Goal: Transaction & Acquisition: Download file/media

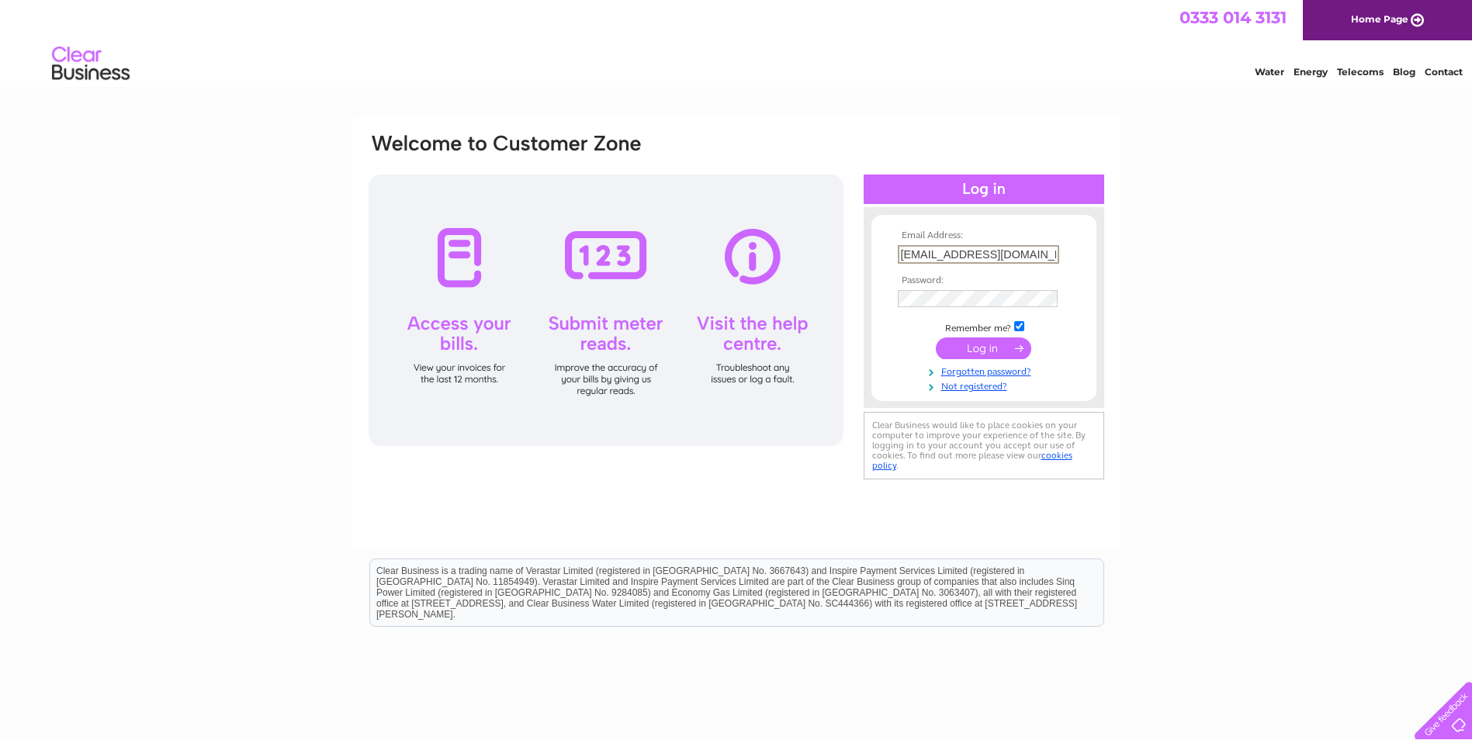
type input "finance@journeycall.com"
click at [974, 351] on input "submit" at bounding box center [983, 347] width 95 height 22
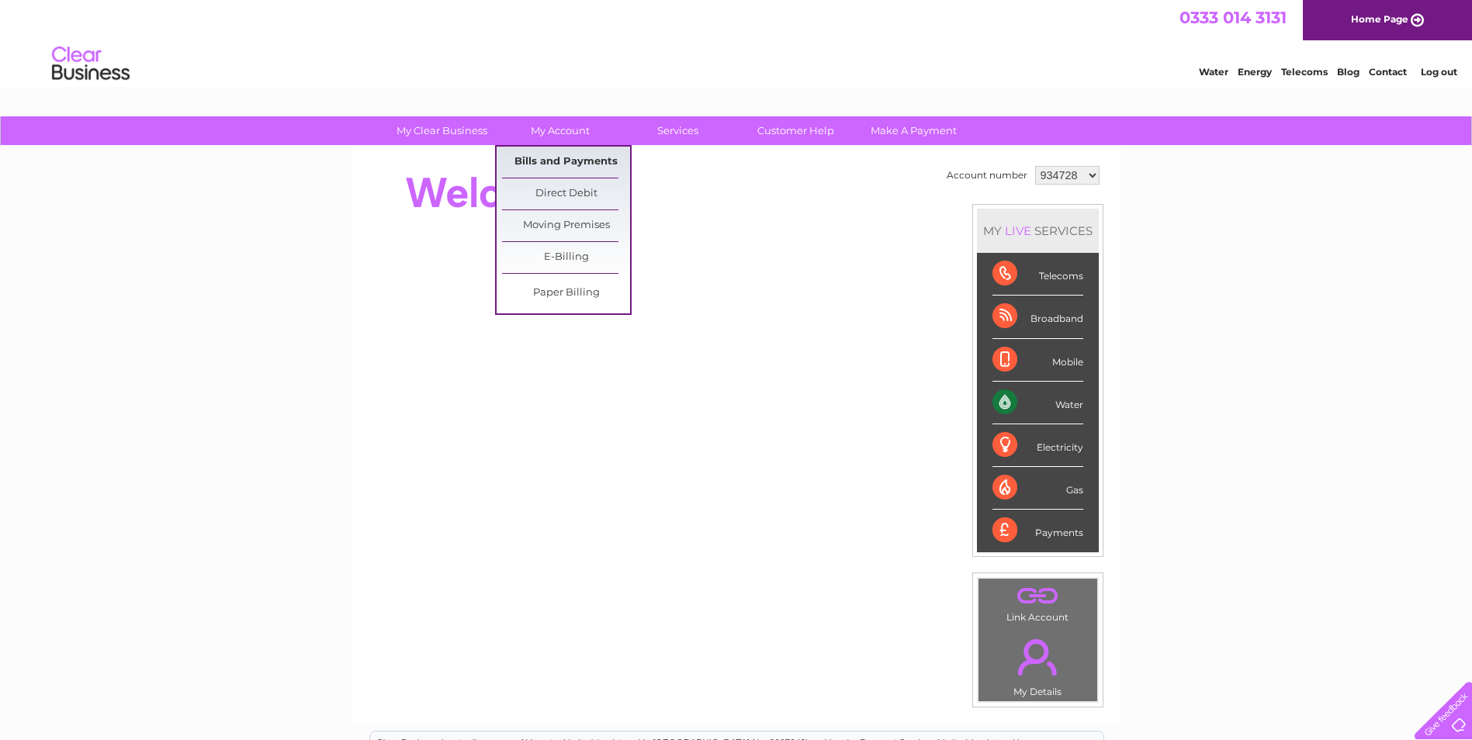
click at [541, 155] on link "Bills and Payments" at bounding box center [566, 162] width 128 height 31
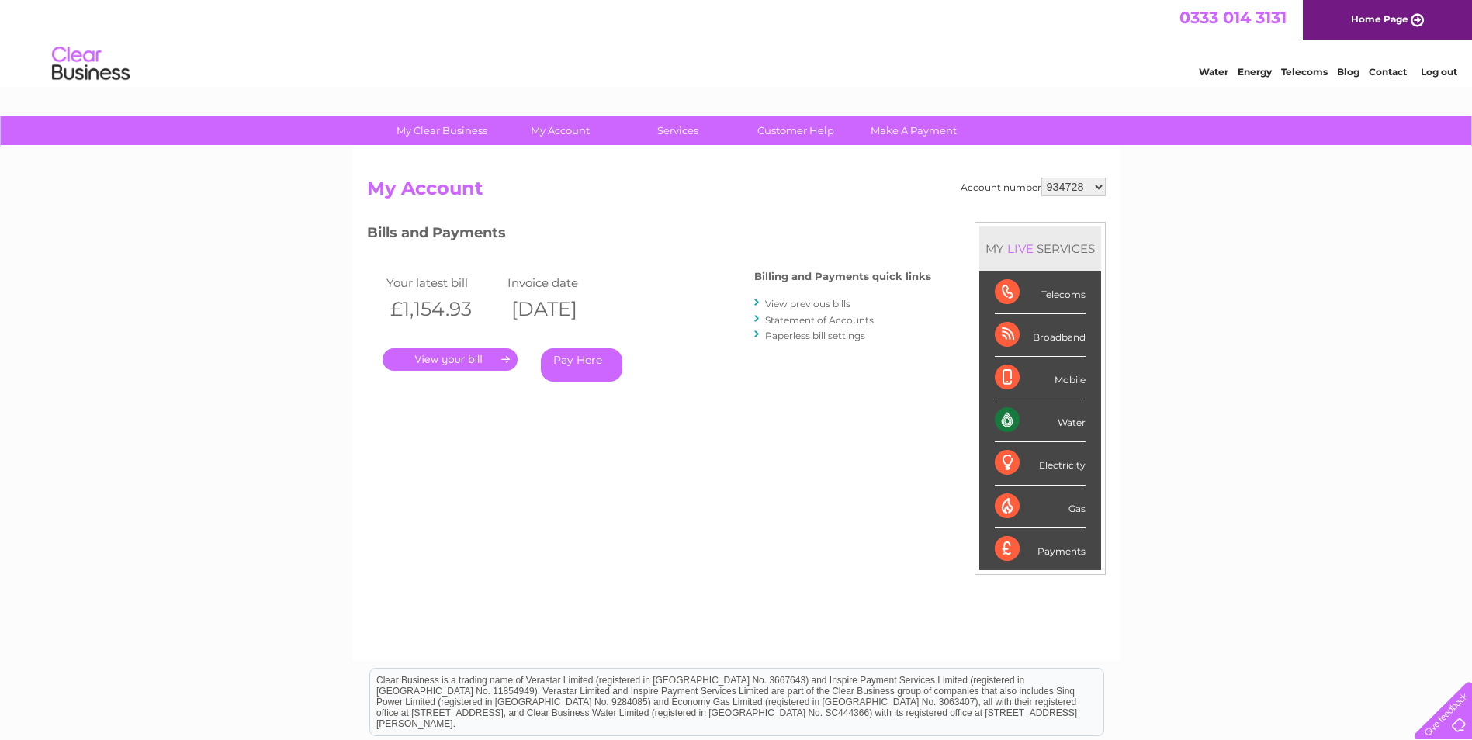
click at [442, 356] on link "." at bounding box center [449, 359] width 135 height 22
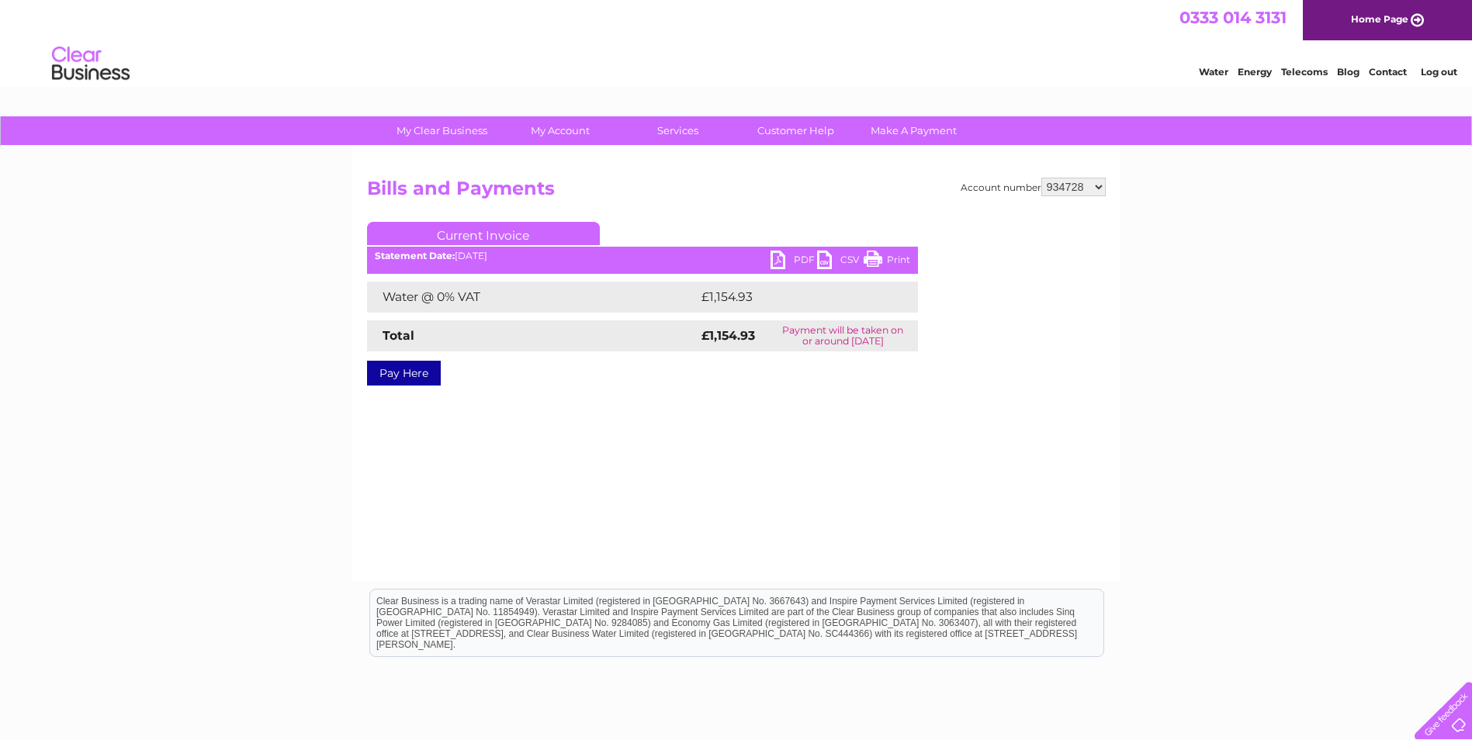
click at [780, 251] on ul "Current Invoice" at bounding box center [642, 236] width 551 height 29
click at [774, 258] on link "PDF" at bounding box center [793, 262] width 47 height 22
click at [1073, 187] on select "934728 1121007" at bounding box center [1073, 187] width 64 height 19
select select "1121007"
click at [1042, 178] on select "934728 1121007" at bounding box center [1073, 187] width 64 height 19
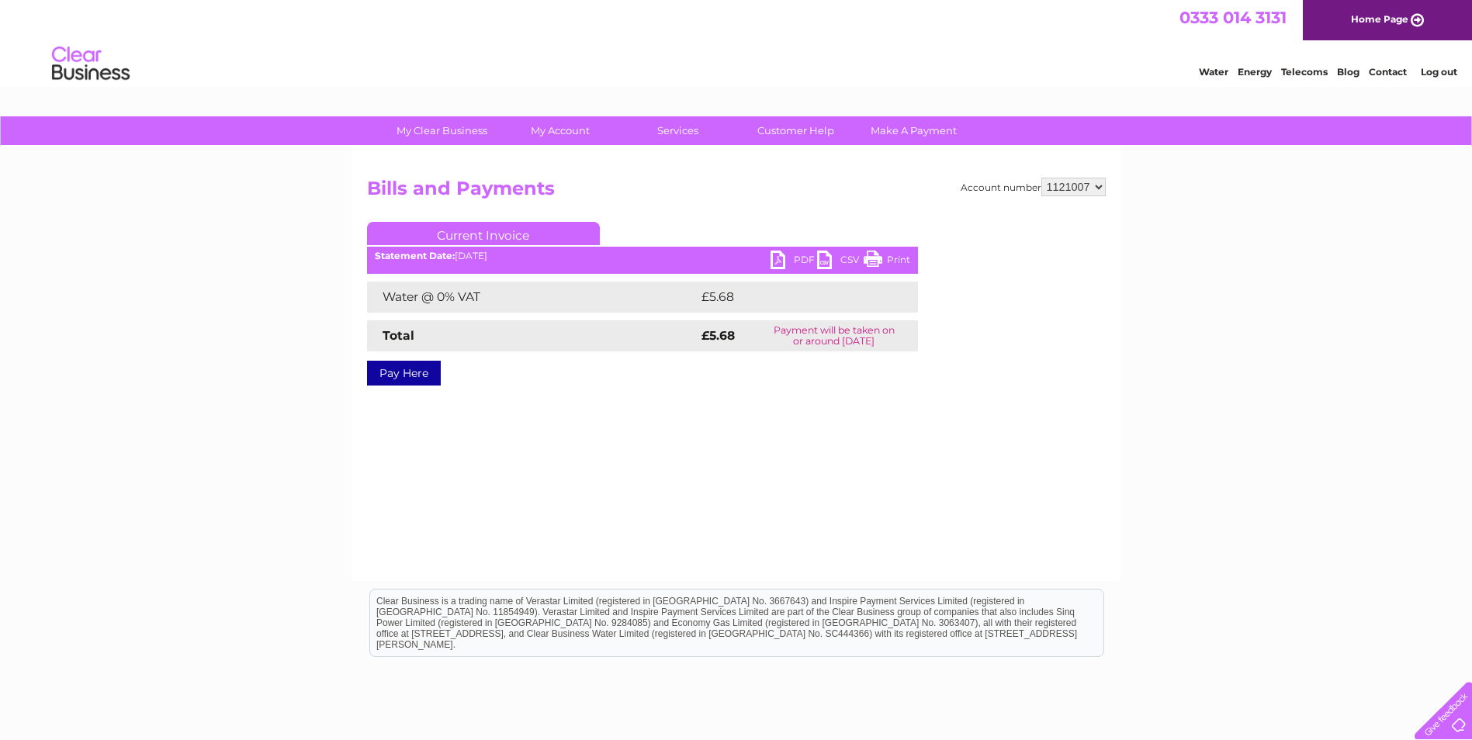
click at [780, 262] on link "PDF" at bounding box center [793, 262] width 47 height 22
